Goal: Information Seeking & Learning: Find specific fact

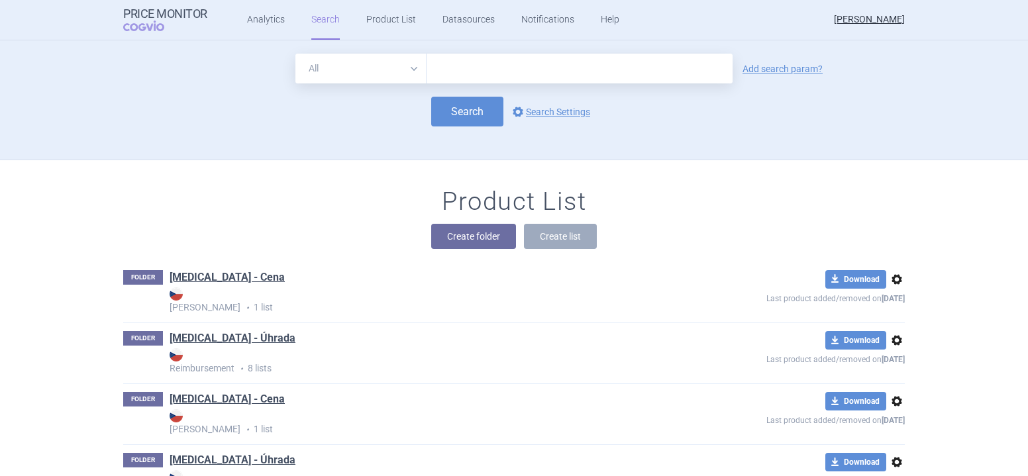
click at [413, 72] on select "All Brand Name ATC Company Active Substance Country Newer than" at bounding box center [360, 69] width 131 height 30
select select "brandName"
click at [295, 54] on select "All Brand Name ATC Company Active Substance Country Newer than" at bounding box center [360, 69] width 131 height 30
click at [429, 70] on input "text" at bounding box center [580, 69] width 306 height 30
type input "[MEDICAL_DATA]"
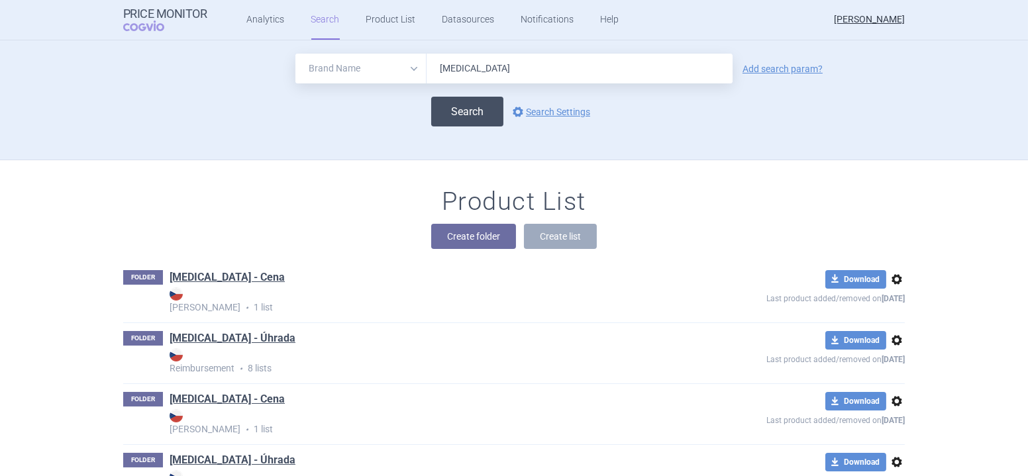
click at [476, 115] on button "Search" at bounding box center [467, 112] width 72 height 30
select select "brandName"
